Goal: Find specific page/section: Find specific page/section

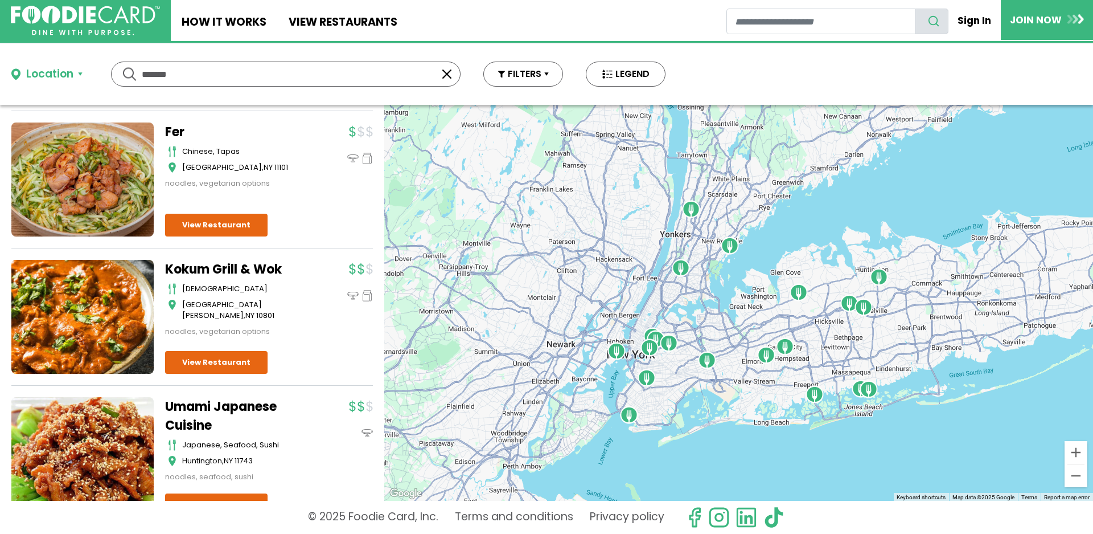
scroll to position [738, 0]
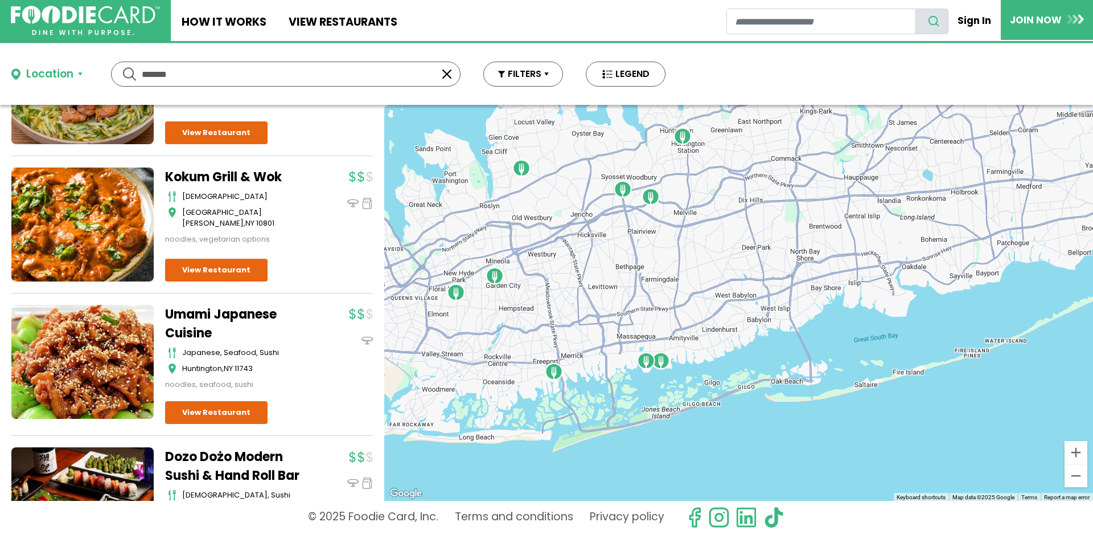
drag, startPoint x: 1003, startPoint y: 375, endPoint x: 826, endPoint y: 386, distance: 176.9
click at [826, 386] on div at bounding box center [738, 303] width 709 height 396
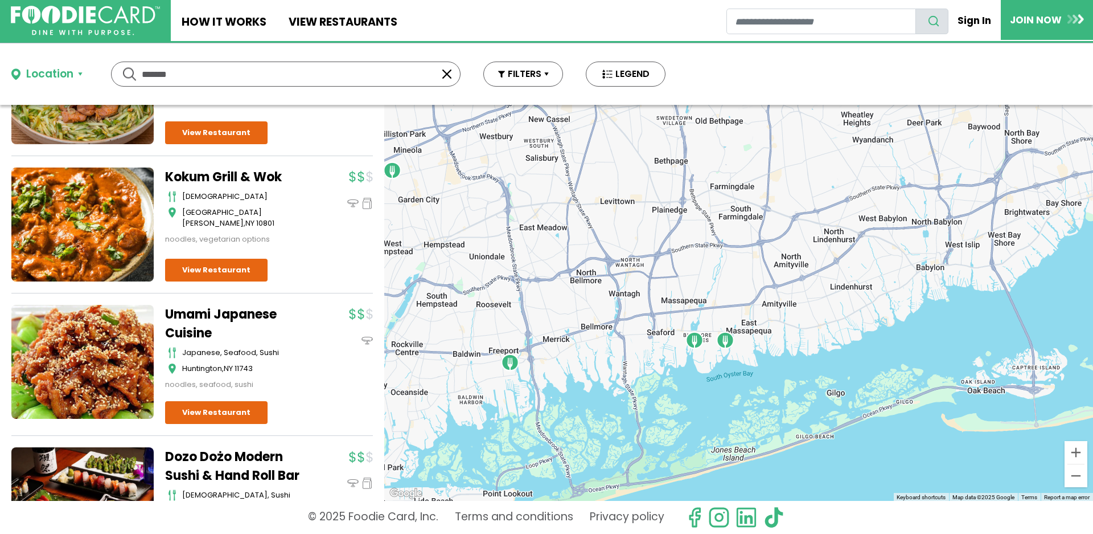
drag, startPoint x: 838, startPoint y: 342, endPoint x: 1093, endPoint y: 356, distance: 255.5
click at [1093, 356] on div at bounding box center [738, 303] width 709 height 396
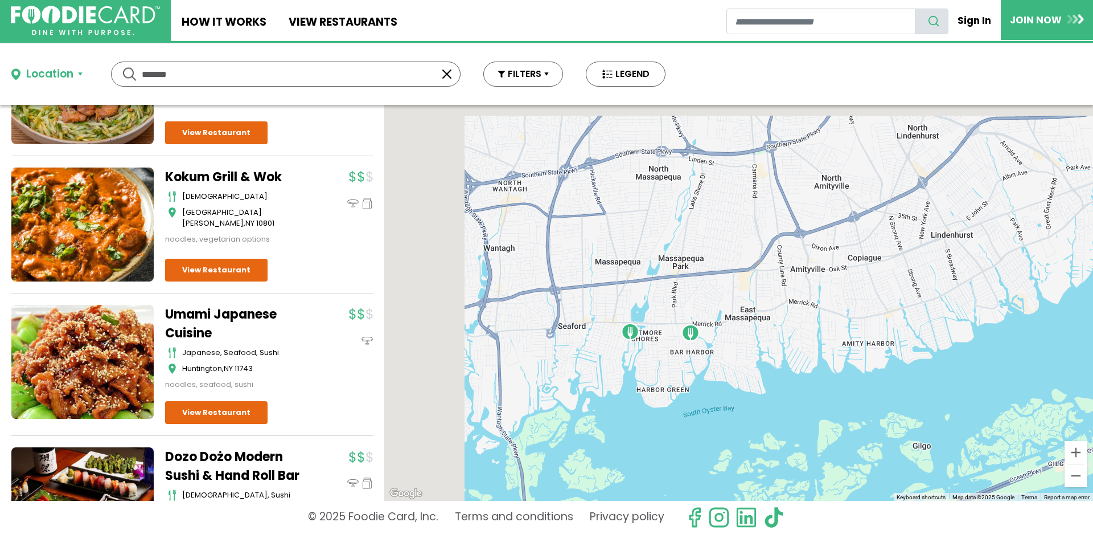
drag, startPoint x: 725, startPoint y: 342, endPoint x: 850, endPoint y: 377, distance: 130.0
click at [850, 377] on div at bounding box center [738, 303] width 709 height 396
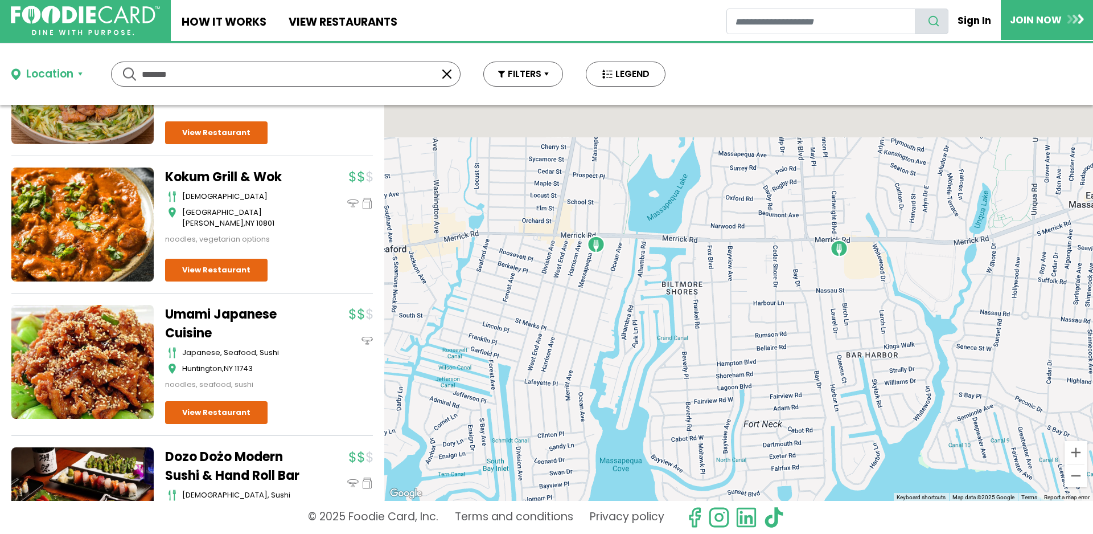
drag, startPoint x: 650, startPoint y: 351, endPoint x: 649, endPoint y: 366, distance: 14.8
click at [649, 366] on div at bounding box center [738, 303] width 709 height 396
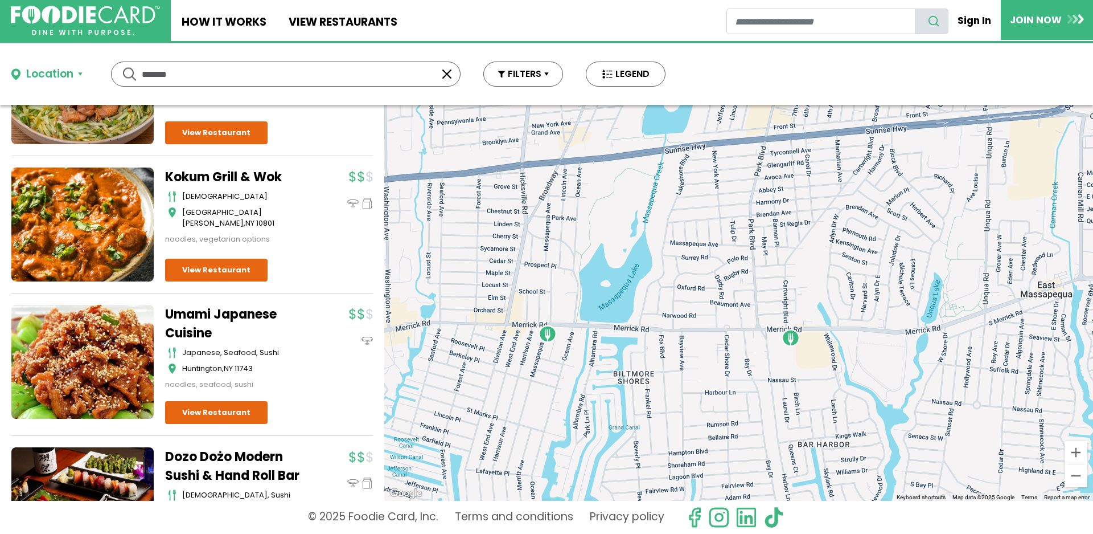
drag, startPoint x: 686, startPoint y: 345, endPoint x: 656, endPoint y: 367, distance: 37.5
click at [656, 367] on div at bounding box center [738, 303] width 709 height 396
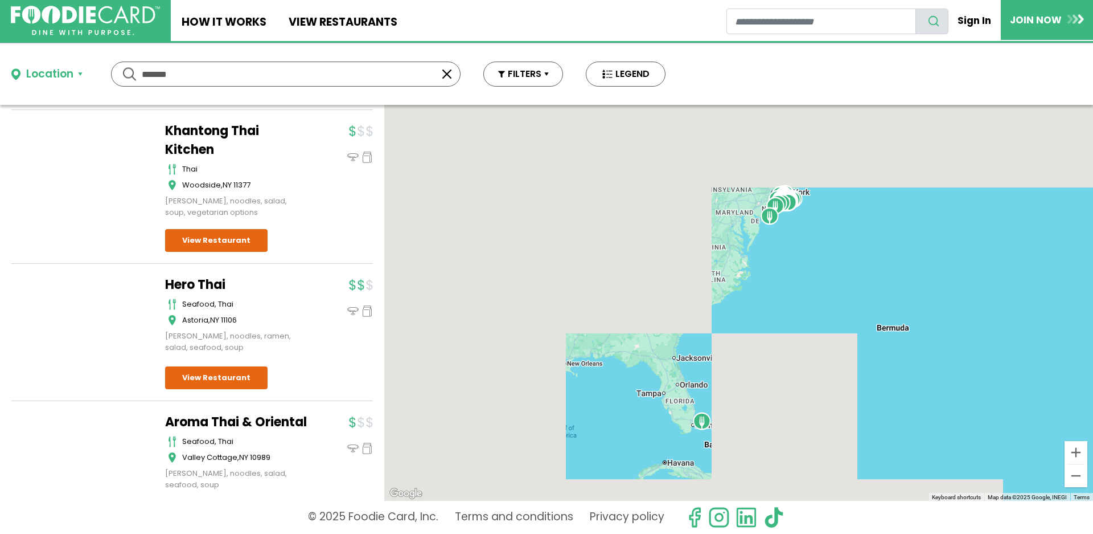
scroll to position [5624, 0]
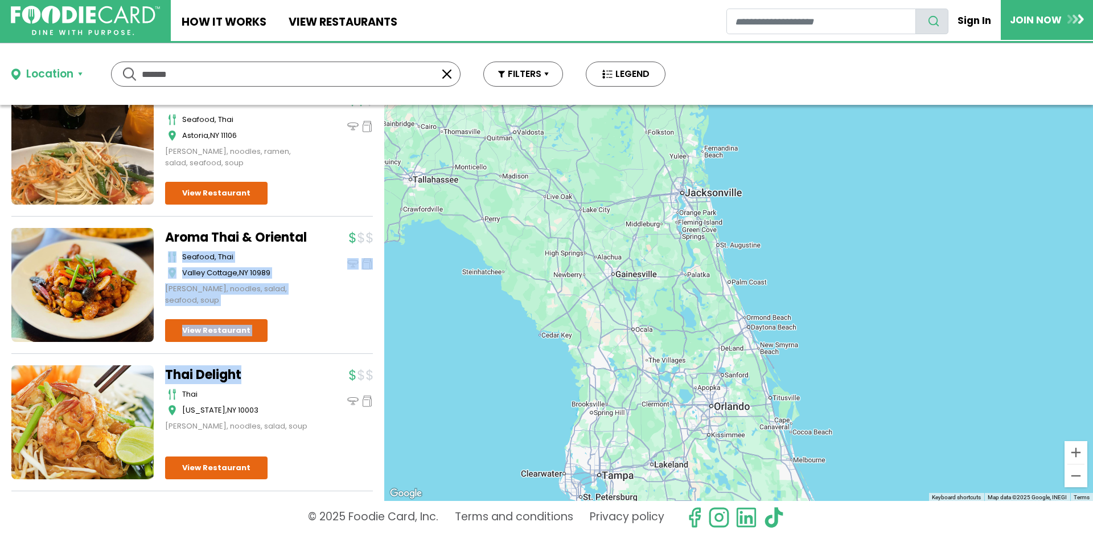
drag, startPoint x: 308, startPoint y: 209, endPoint x: 288, endPoint y: 310, distance: 103.3
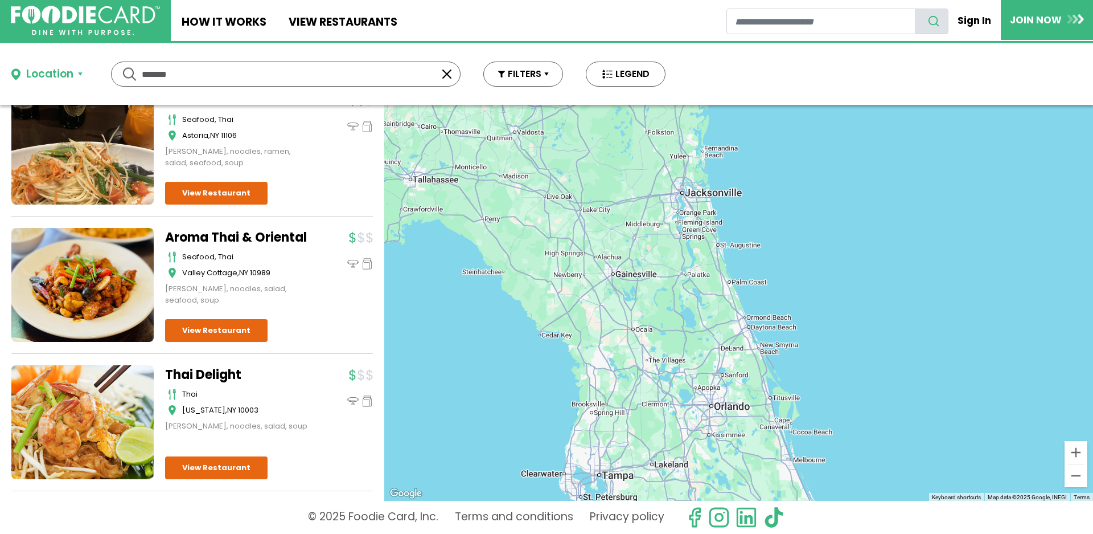
drag, startPoint x: 581, startPoint y: 242, endPoint x: 537, endPoint y: 457, distance: 219.1
click at [538, 456] on div at bounding box center [738, 303] width 709 height 396
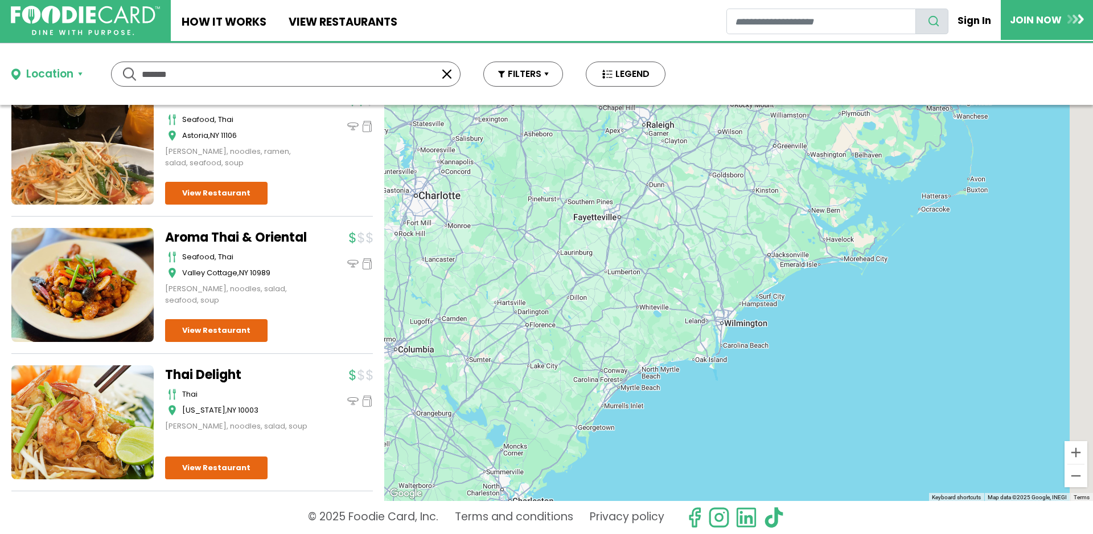
drag, startPoint x: 719, startPoint y: 289, endPoint x: 457, endPoint y: 413, distance: 290.6
click at [457, 413] on div at bounding box center [738, 303] width 709 height 396
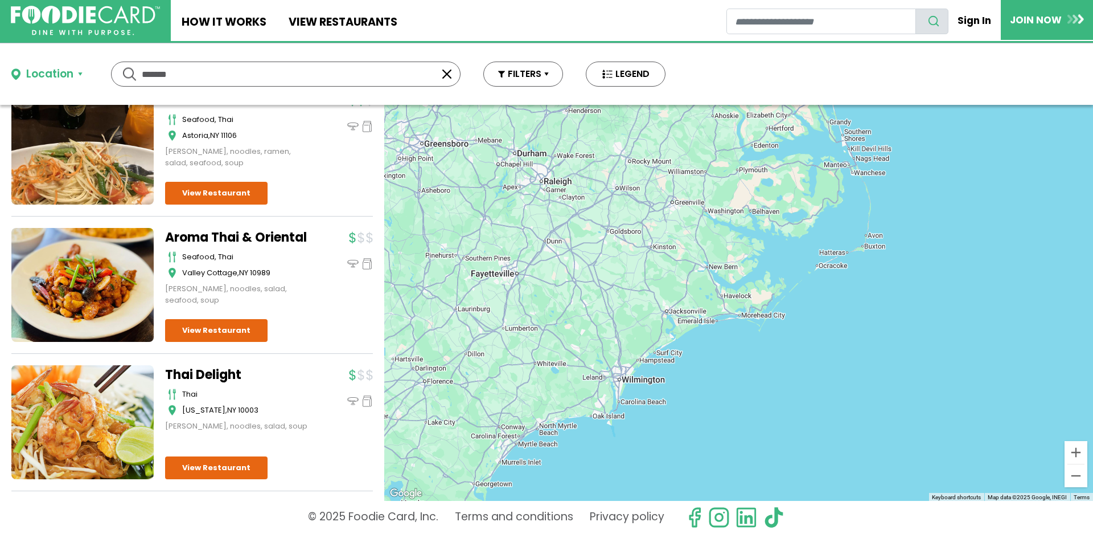
drag, startPoint x: 673, startPoint y: 310, endPoint x: 552, endPoint y: 461, distance: 192.9
click at [567, 458] on div at bounding box center [738, 303] width 709 height 396
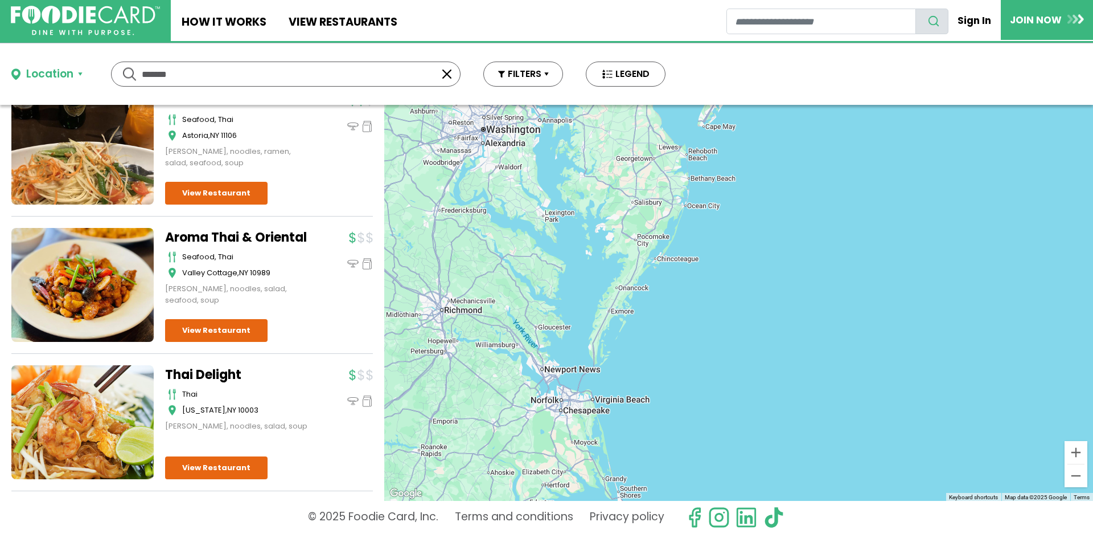
drag, startPoint x: 661, startPoint y: 331, endPoint x: 633, endPoint y: 438, distance: 110.6
click at [636, 437] on div at bounding box center [738, 303] width 709 height 396
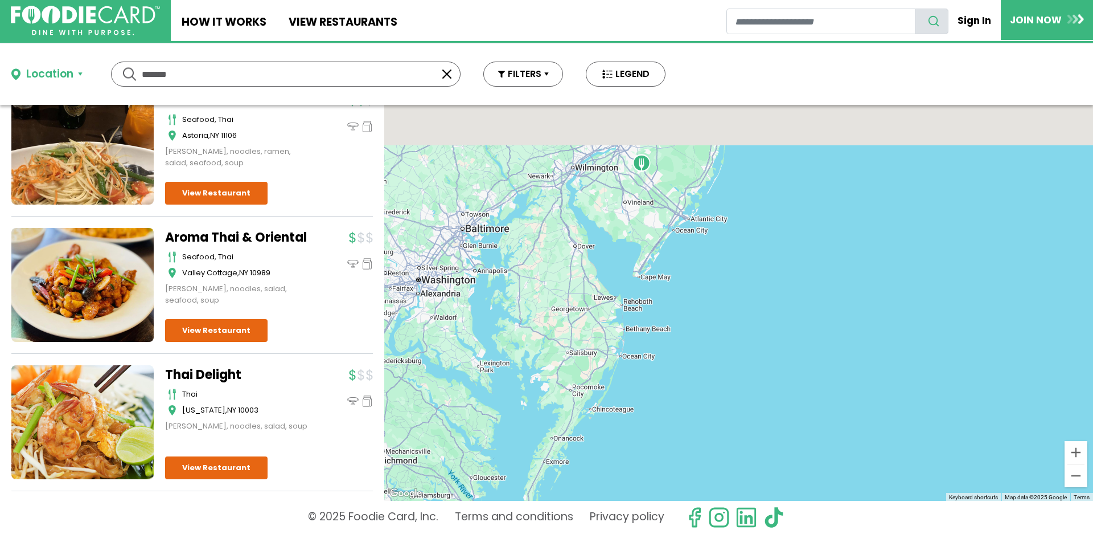
drag, startPoint x: 679, startPoint y: 375, endPoint x: 650, endPoint y: 449, distance: 80.1
click at [658, 434] on div at bounding box center [738, 303] width 709 height 396
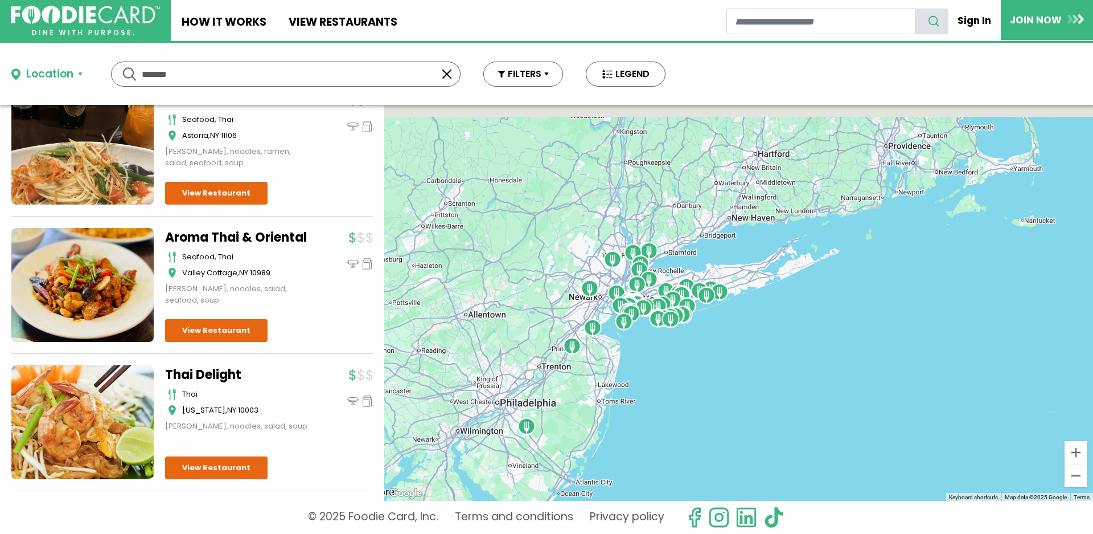
drag, startPoint x: 689, startPoint y: 418, endPoint x: 646, endPoint y: 459, distance: 59.2
click at [646, 459] on div at bounding box center [738, 303] width 709 height 396
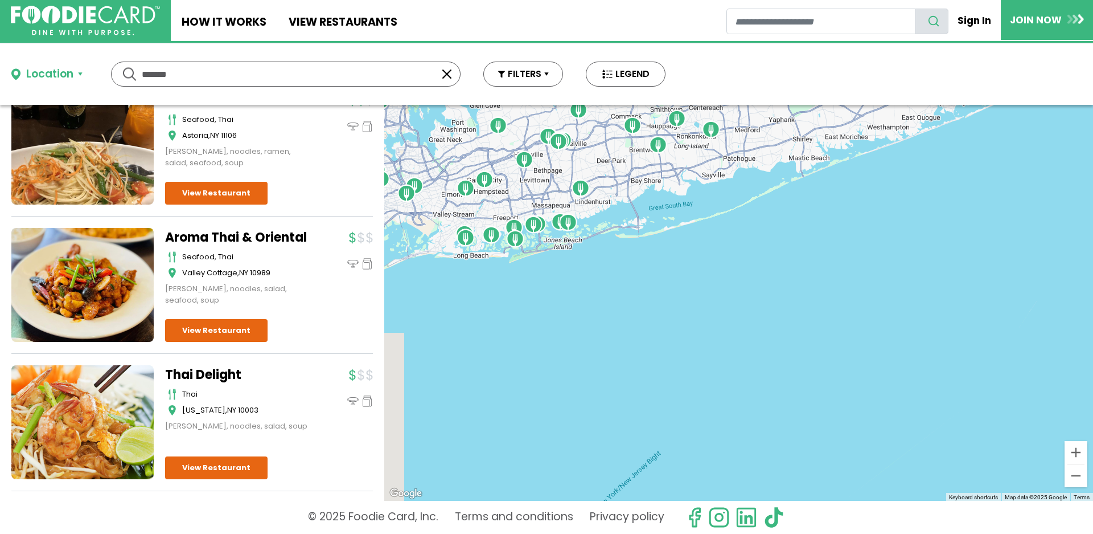
drag, startPoint x: 640, startPoint y: 345, endPoint x: 766, endPoint y: 510, distance: 207.2
click at [766, 501] on div at bounding box center [738, 303] width 709 height 396
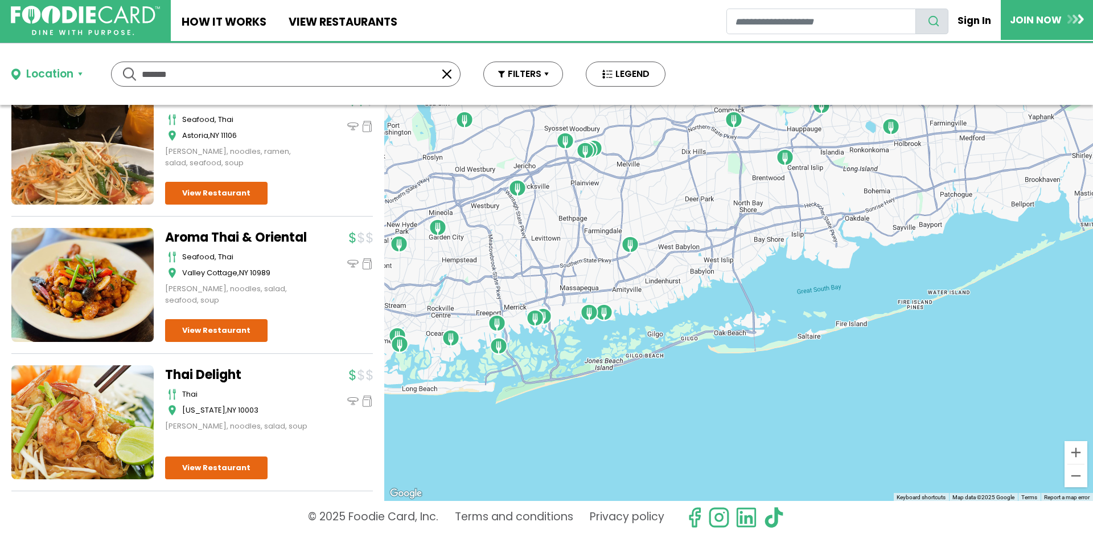
click at [445, 73] on button "button" at bounding box center [447, 74] width 14 height 14
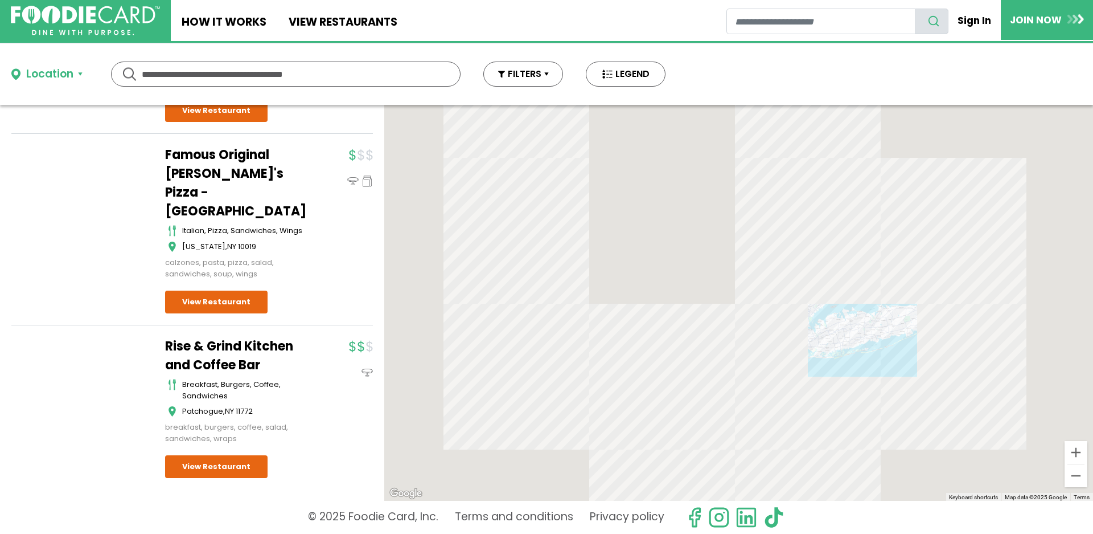
scroll to position [0, 0]
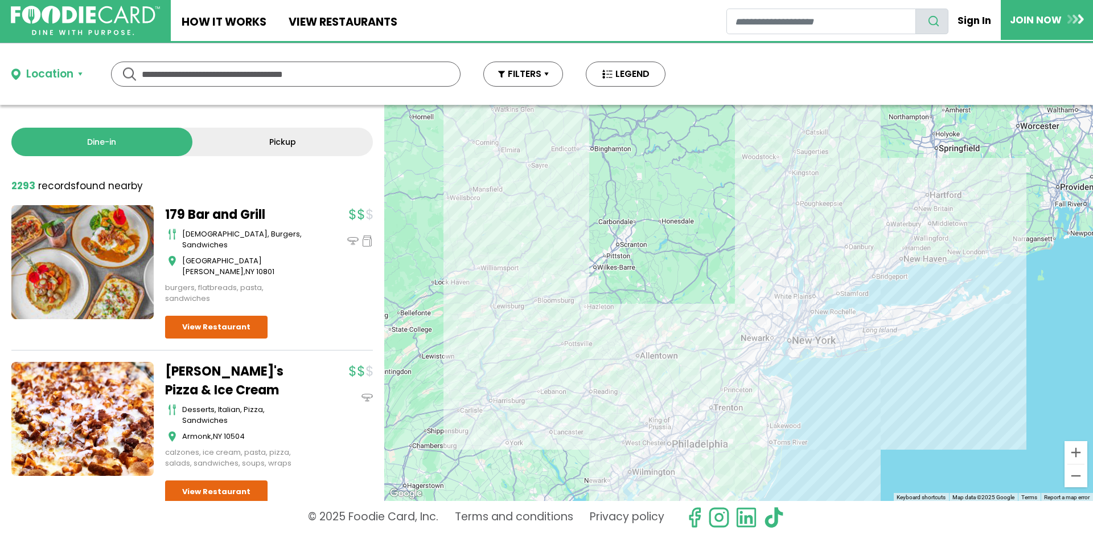
click at [269, 74] on input "text" at bounding box center [286, 74] width 288 height 24
type input "*******"
click at [126, 70] on div "******* *******" at bounding box center [286, 74] width 350 height 25
click at [127, 74] on div "******* *******" at bounding box center [286, 74] width 350 height 25
click at [449, 72] on button "button" at bounding box center [447, 74] width 14 height 14
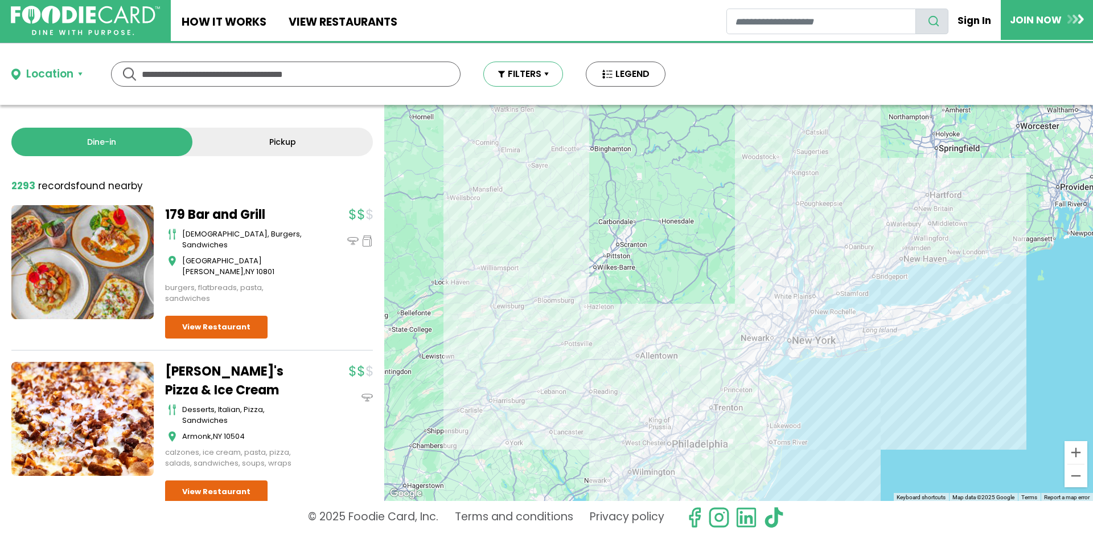
click at [543, 71] on button "FILTERS" at bounding box center [523, 74] width 80 height 25
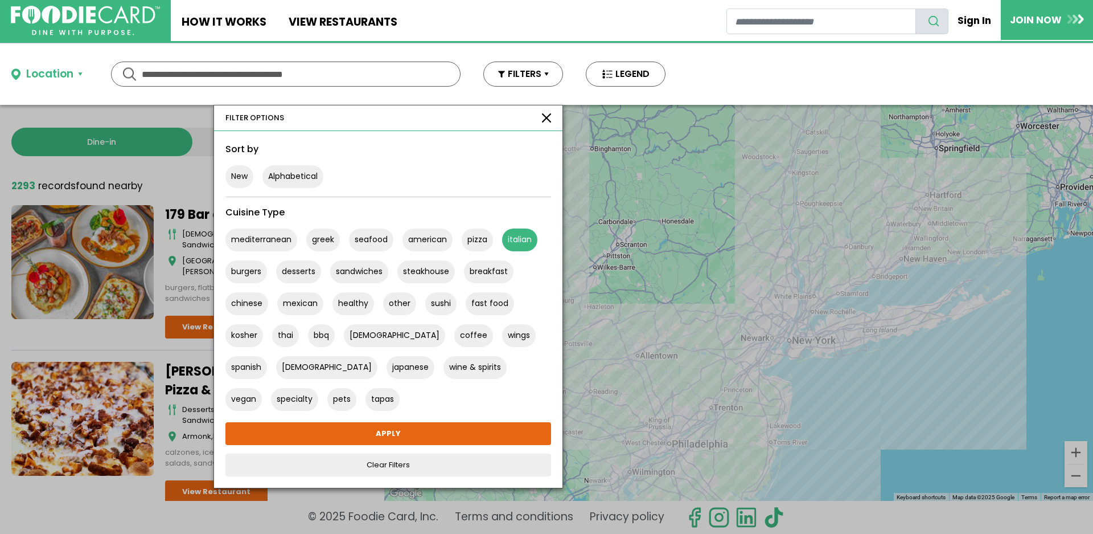
click at [522, 236] on button "italian" at bounding box center [519, 239] width 35 height 23
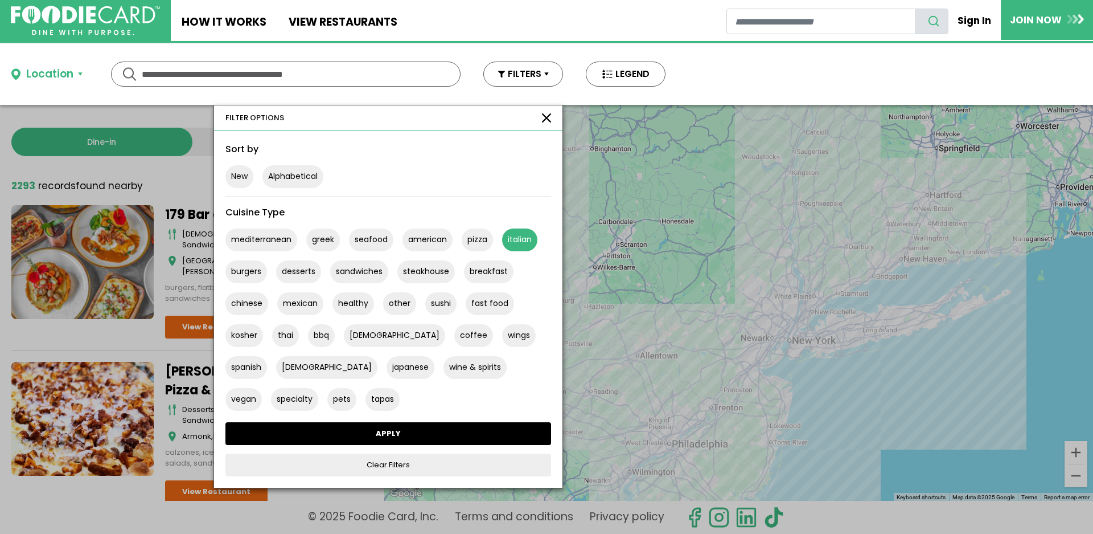
click at [410, 437] on link "APPLY" at bounding box center [389, 433] width 326 height 23
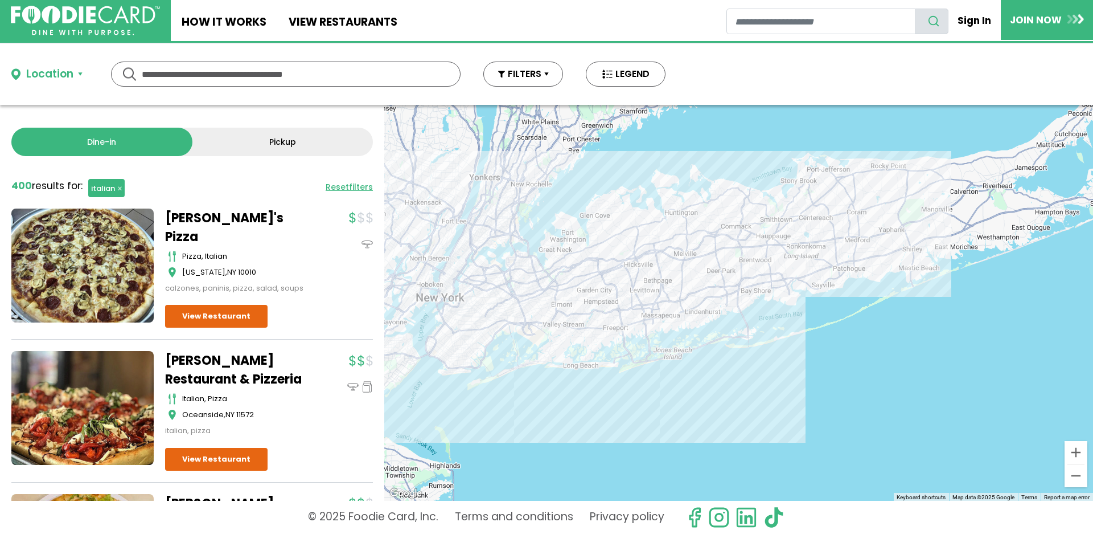
drag, startPoint x: 662, startPoint y: 278, endPoint x: 522, endPoint y: 253, distance: 141.7
click at [522, 253] on div at bounding box center [738, 303] width 709 height 396
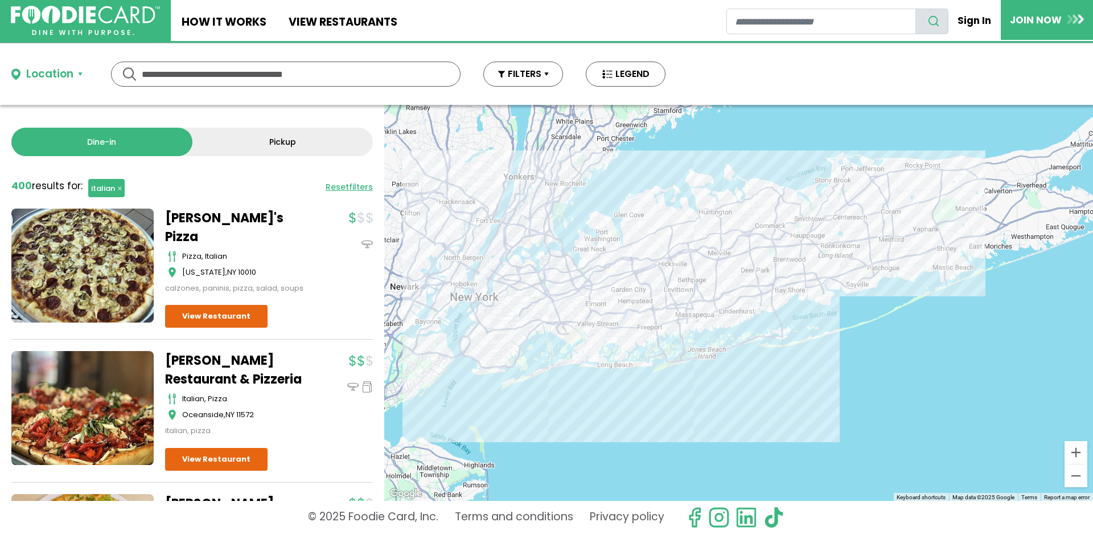
drag, startPoint x: 614, startPoint y: 283, endPoint x: 625, endPoint y: 281, distance: 11.1
click at [625, 281] on div at bounding box center [738, 303] width 709 height 396
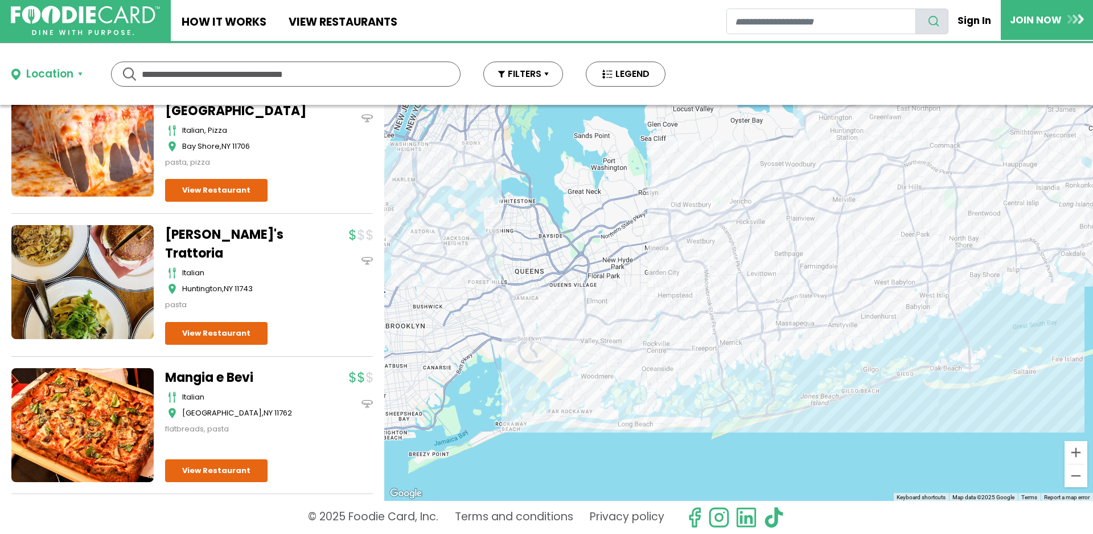
scroll to position [1476, 0]
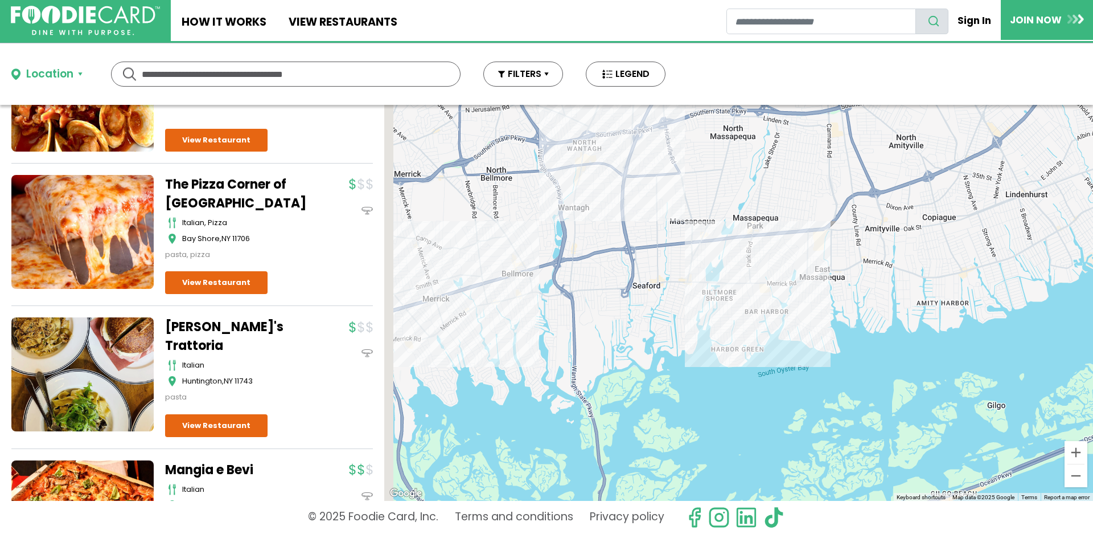
drag, startPoint x: 700, startPoint y: 318, endPoint x: 761, endPoint y: 380, distance: 86.6
click at [761, 380] on div at bounding box center [738, 303] width 709 height 396
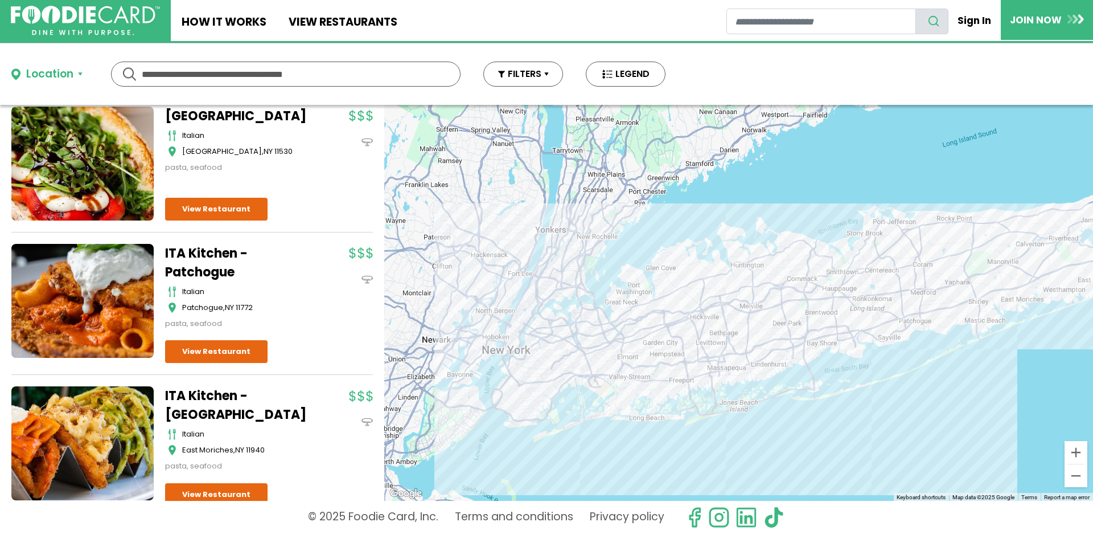
scroll to position [3246, 0]
